Goal: Task Accomplishment & Management: Manage account settings

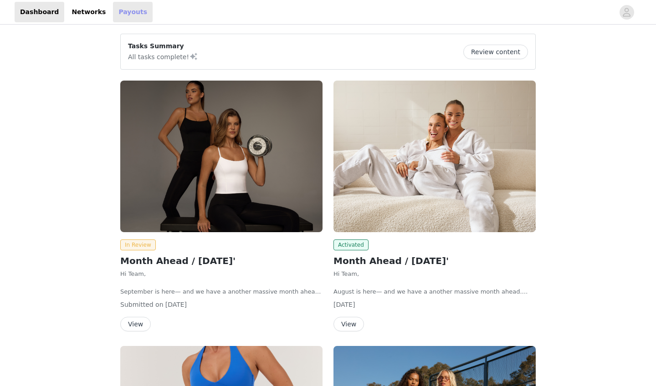
click at [113, 14] on link "Payouts" at bounding box center [133, 12] width 40 height 21
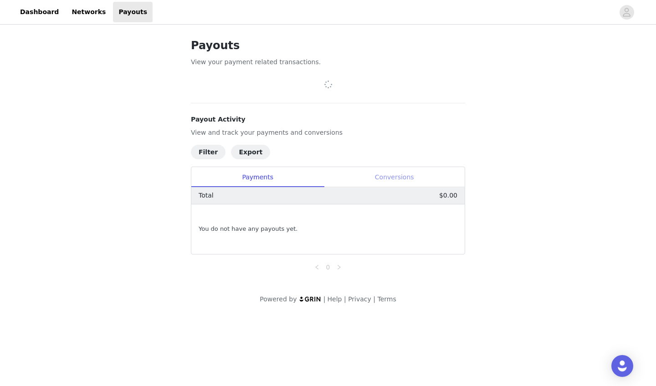
click at [378, 175] on div "Conversions" at bounding box center [394, 177] width 141 height 21
click at [281, 178] on div "Payments" at bounding box center [257, 177] width 133 height 21
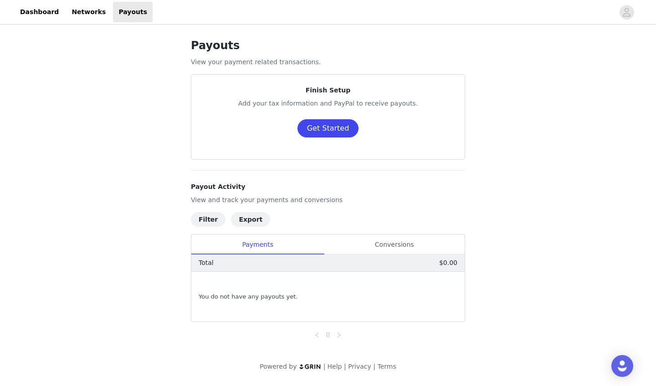
click at [336, 129] on button "Get Started" at bounding box center [328, 128] width 62 height 18
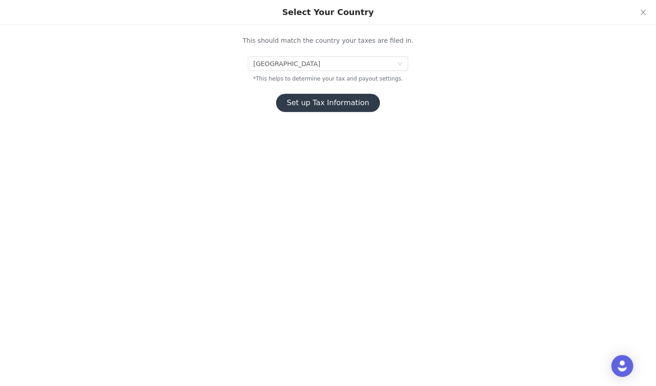
click at [345, 105] on button "Set up Tax Information" at bounding box center [328, 103] width 104 height 18
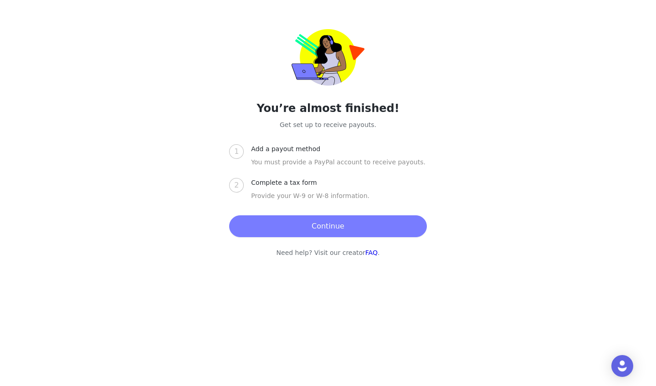
click at [322, 231] on button "Continue" at bounding box center [327, 226] width 197 height 22
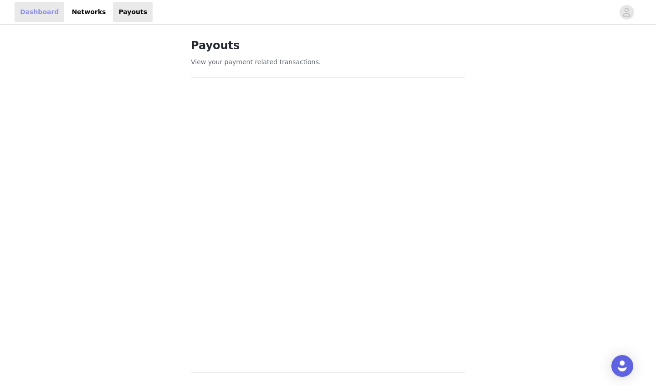
click at [50, 19] on link "Dashboard" at bounding box center [40, 12] width 50 height 21
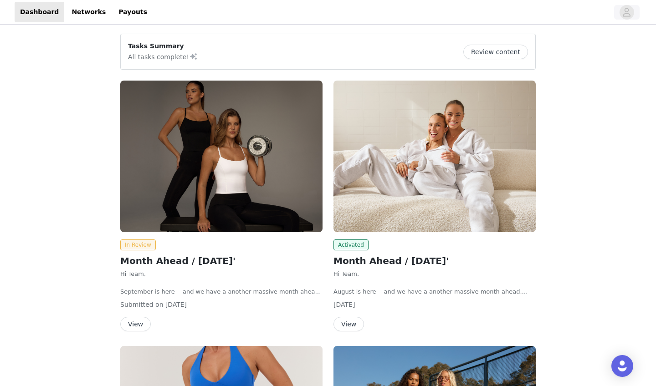
click at [623, 17] on icon "avatar" at bounding box center [626, 12] width 9 height 15
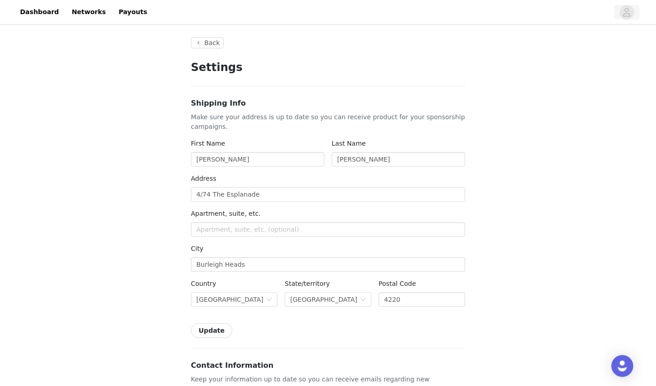
type input "+1 (United States)"
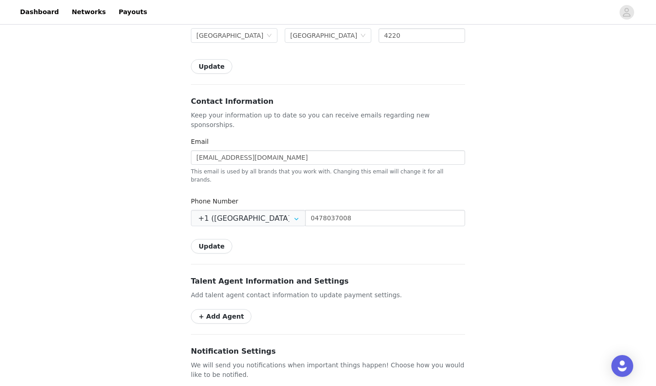
scroll to position [266, 0]
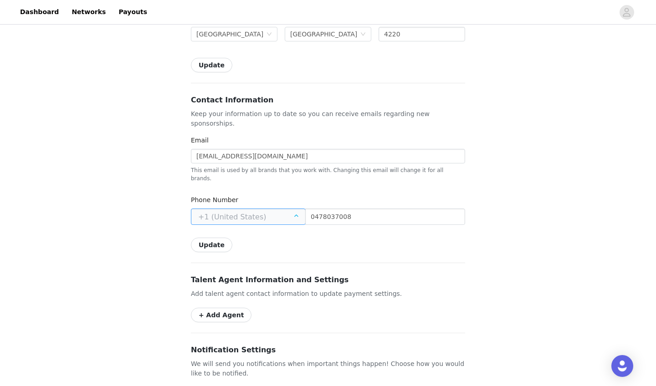
click at [262, 209] on input "text" at bounding box center [248, 217] width 115 height 16
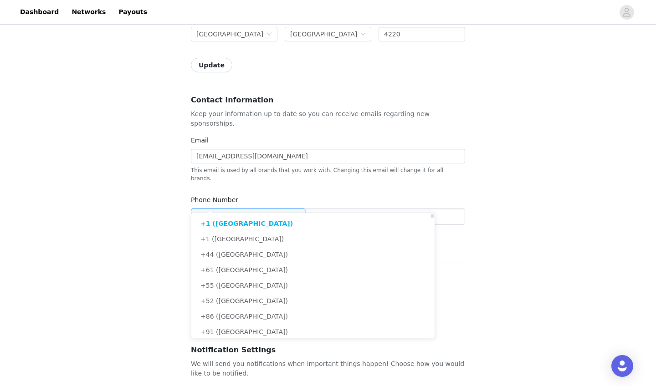
scroll to position [0, 0]
click at [252, 272] on li "+61 (Australia)" at bounding box center [312, 269] width 243 height 15
type input "+61 (Australia)"
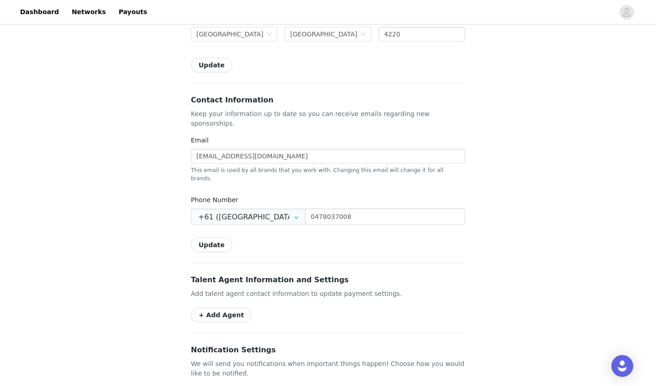
click at [212, 238] on button "Update" at bounding box center [211, 245] width 41 height 15
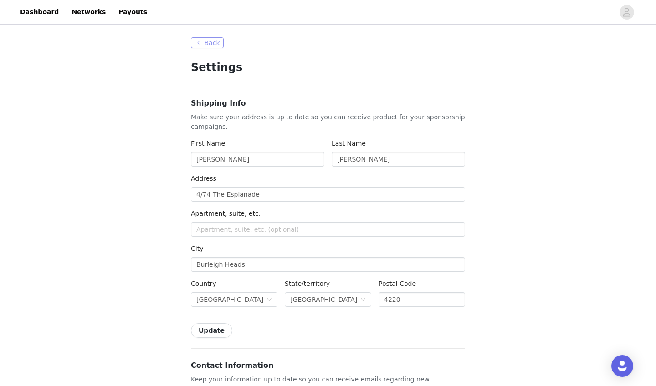
click at [210, 46] on button "Back" at bounding box center [207, 42] width 33 height 11
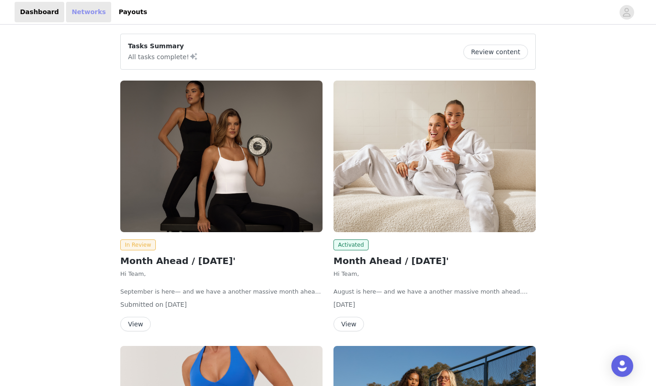
click at [90, 15] on link "Networks" at bounding box center [88, 12] width 45 height 21
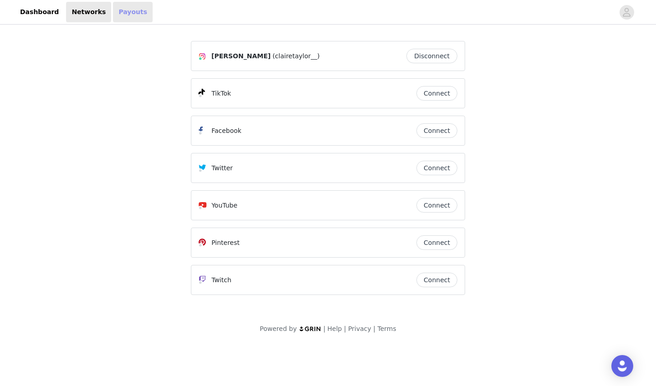
click at [132, 14] on link "Payouts" at bounding box center [133, 12] width 40 height 21
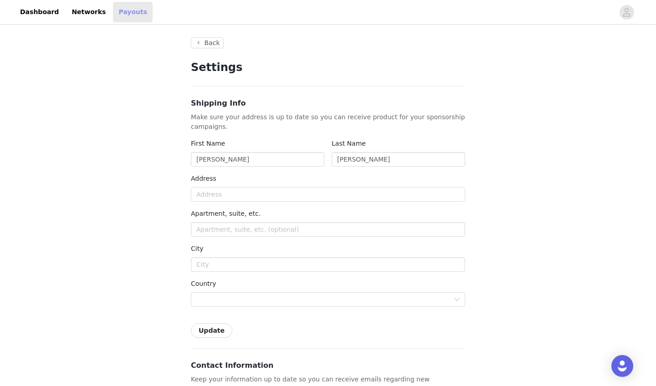
type input "+1 (United States)"
